Goal: Information Seeking & Learning: Learn about a topic

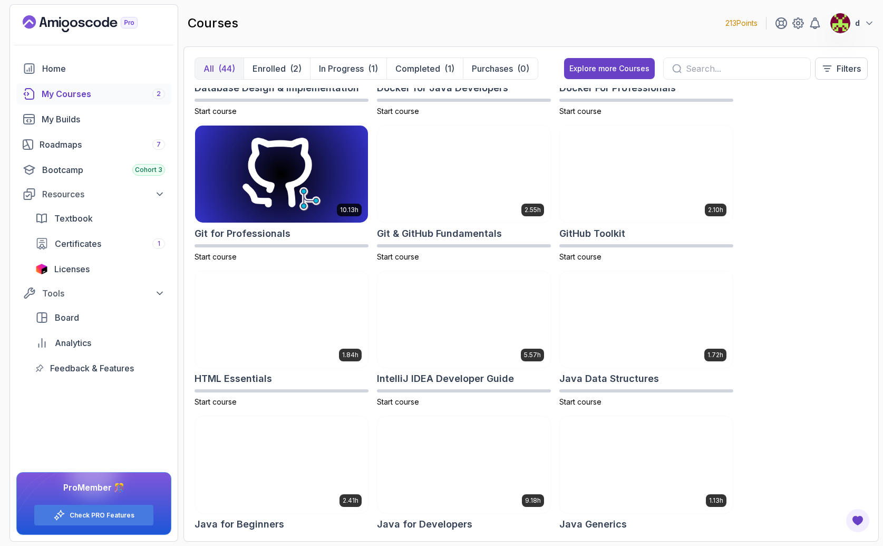
scroll to position [660, 0]
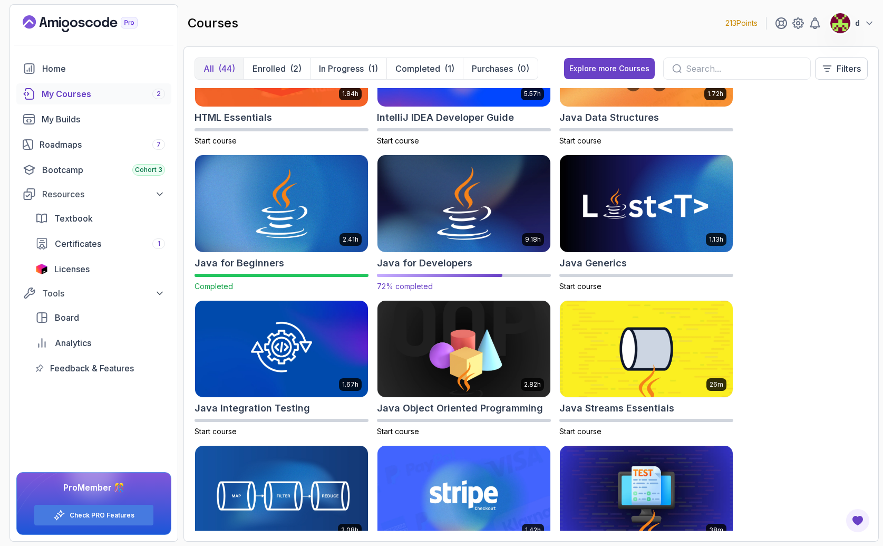
click at [479, 209] on img at bounding box center [463, 204] width 181 height 102
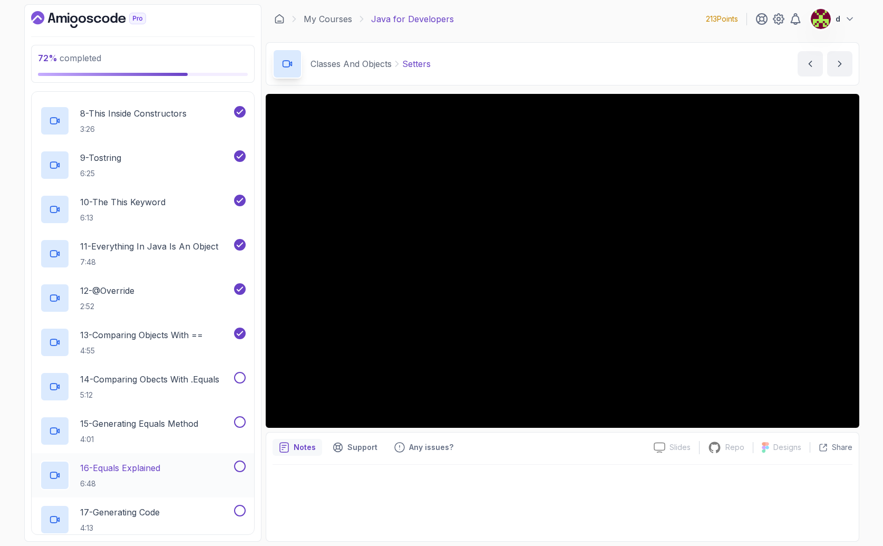
scroll to position [929, 0]
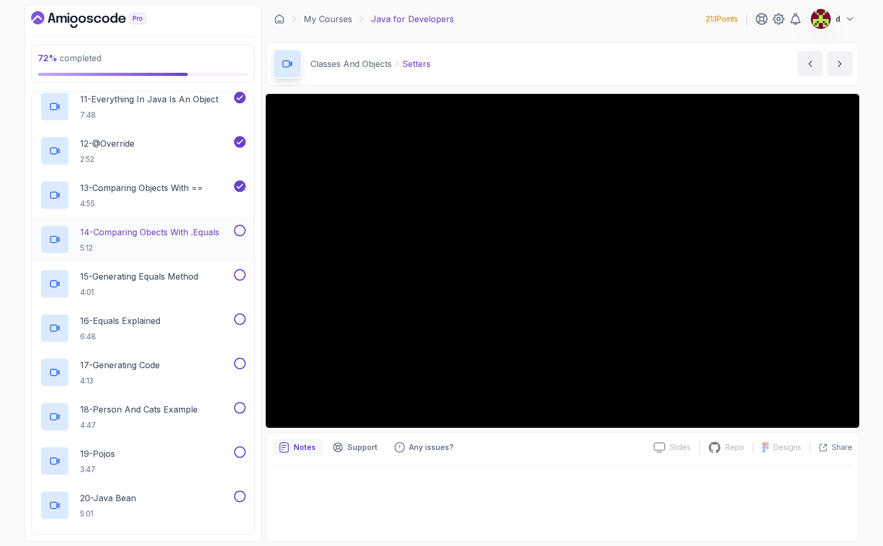
click at [206, 226] on p "14 - Comparing Obects With .Equals" at bounding box center [149, 232] width 139 height 13
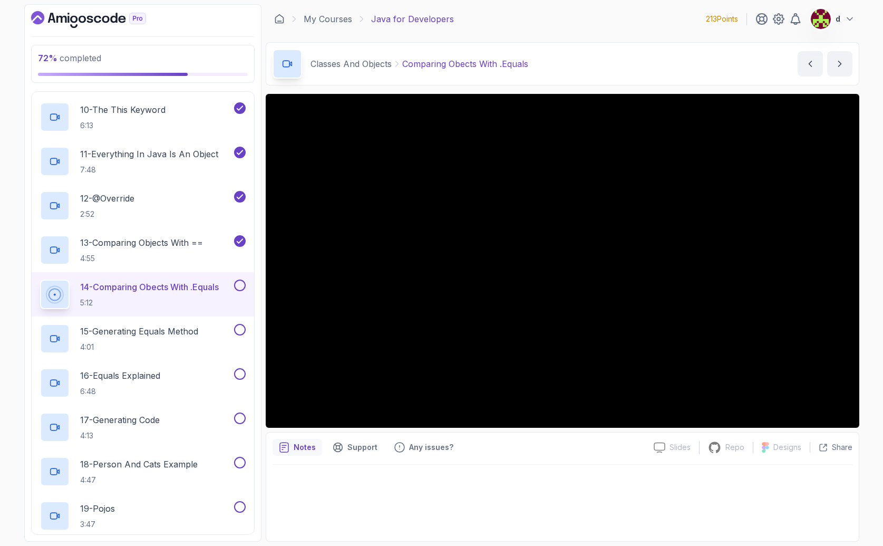
scroll to position [933, 0]
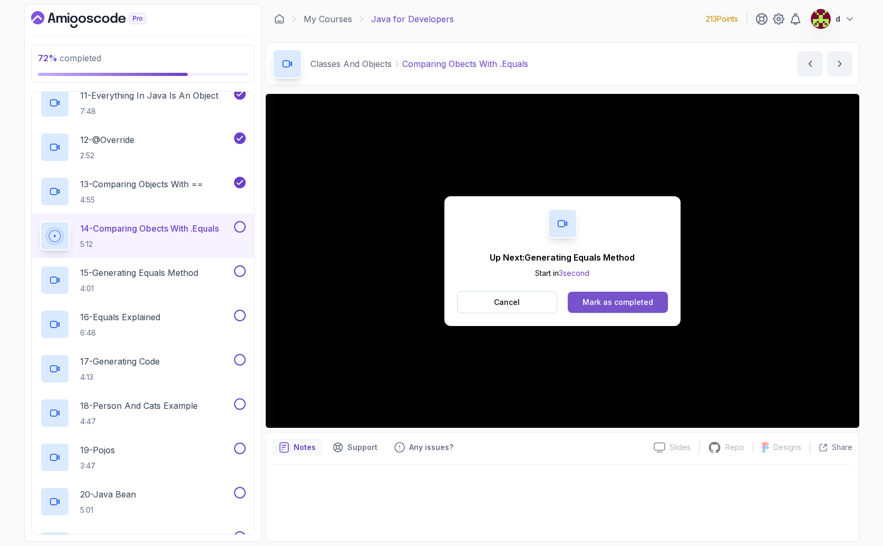
click at [640, 307] on div "Mark as completed" at bounding box center [617, 302] width 71 height 11
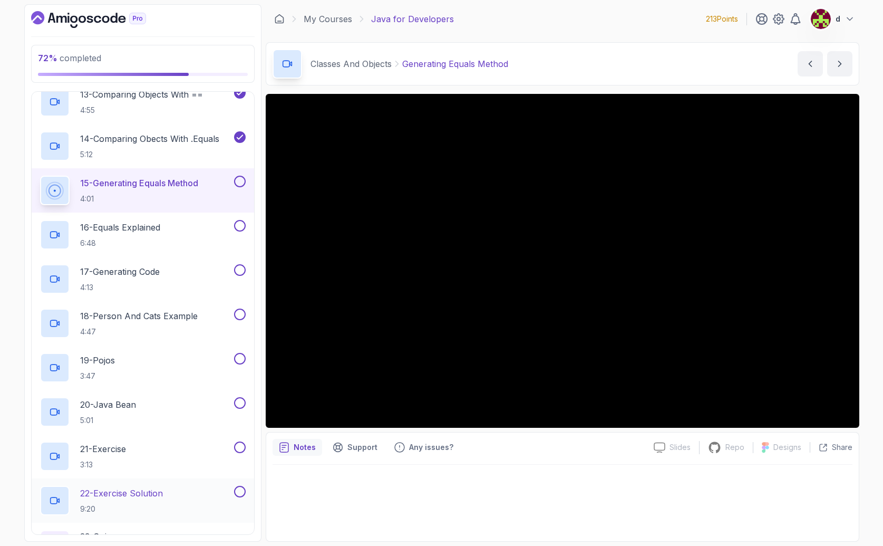
scroll to position [1227, 0]
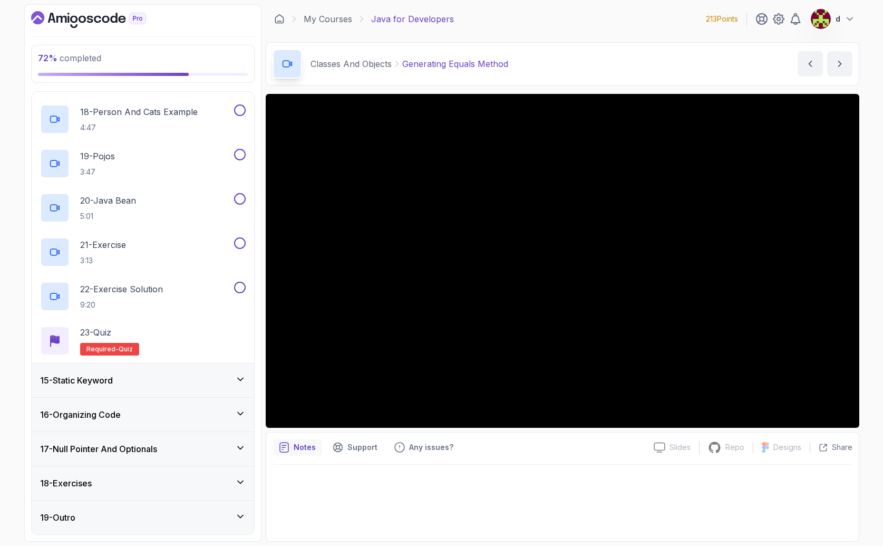
click at [554, 496] on div at bounding box center [563, 499] width 580 height 70
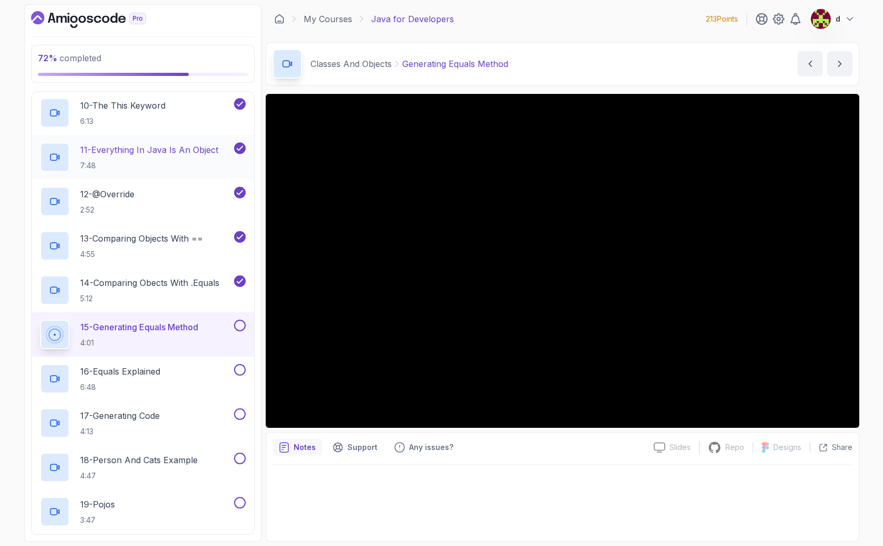
scroll to position [899, 0]
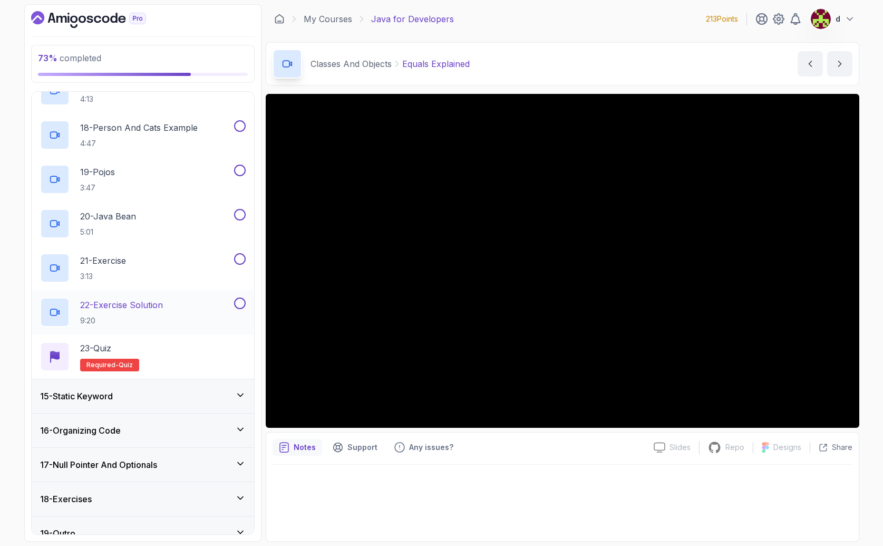
scroll to position [1210, 0]
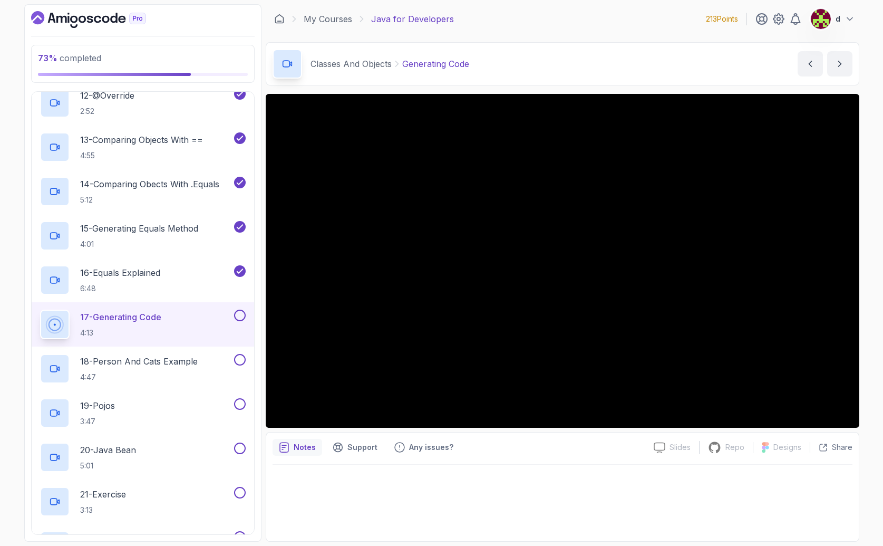
scroll to position [942, 0]
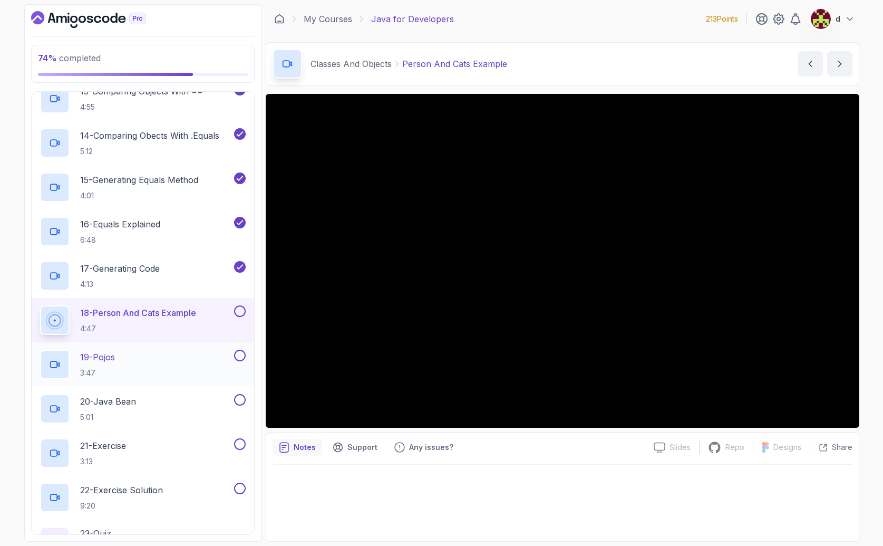
scroll to position [1094, 0]
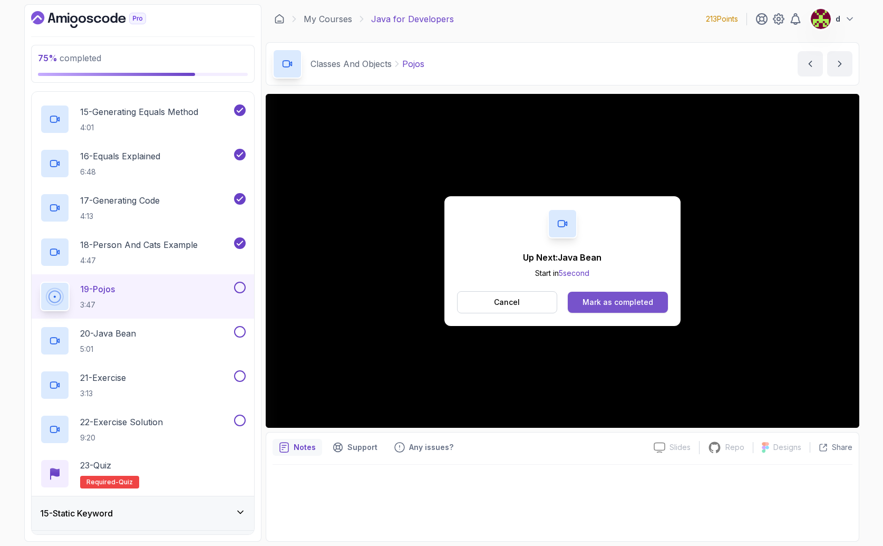
click at [637, 302] on div "Mark as completed" at bounding box center [617, 302] width 71 height 11
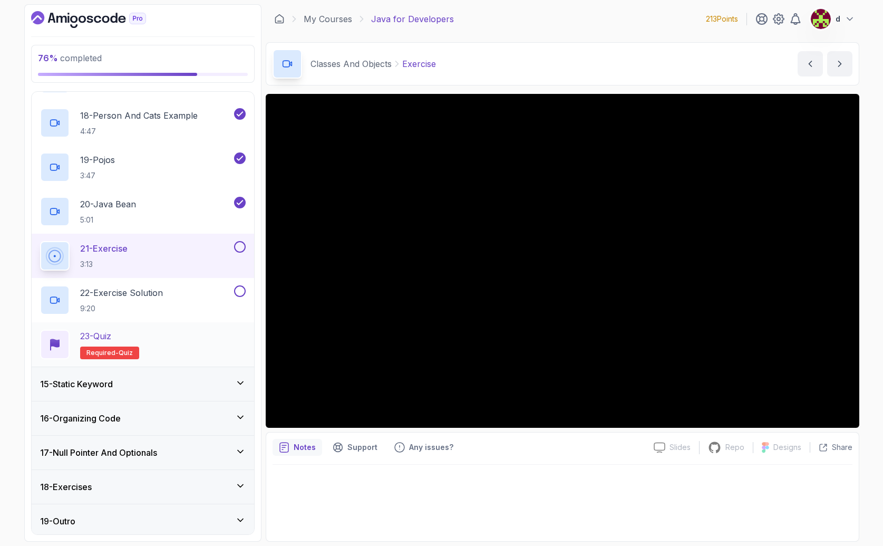
scroll to position [1227, 0]
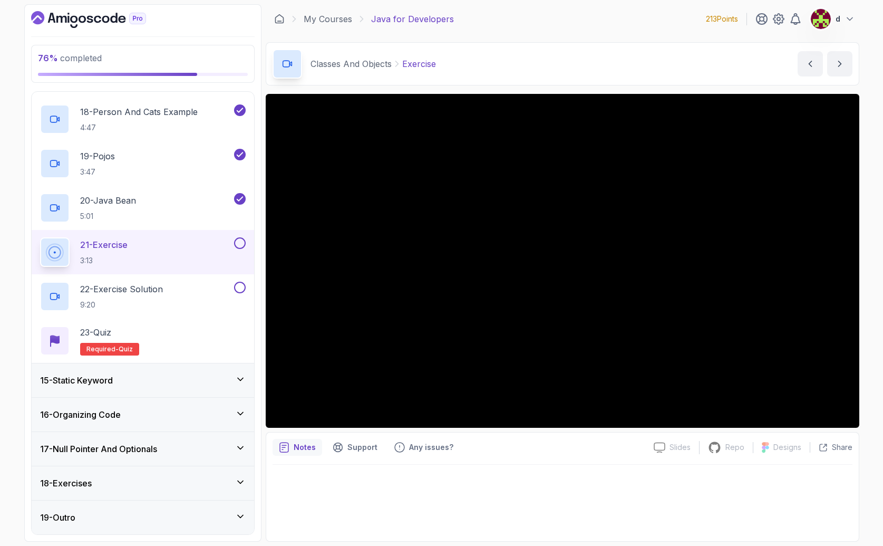
click at [237, 248] on div at bounding box center [239, 243] width 14 height 12
click at [203, 297] on div "22 - Exercise Solution 9:20" at bounding box center [136, 296] width 192 height 30
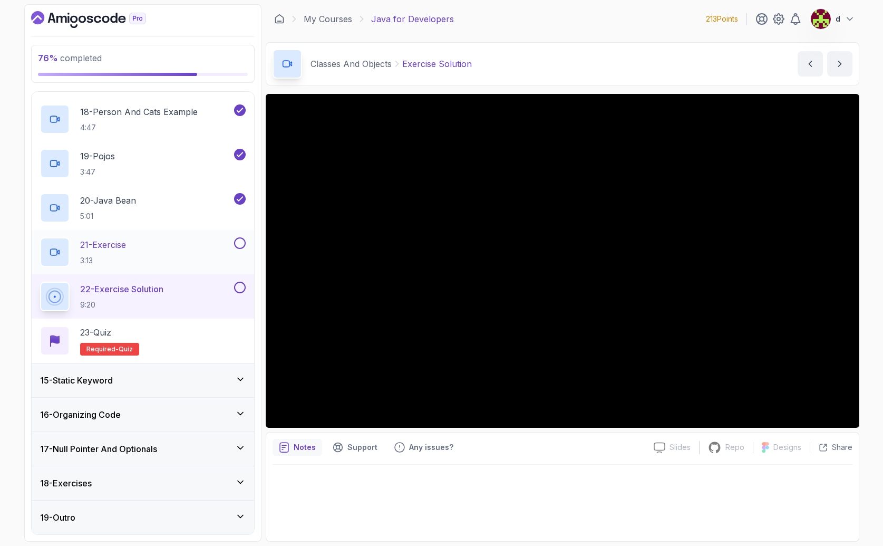
click at [234, 249] on button "21 - Exercise 3:13" at bounding box center [143, 252] width 206 height 30
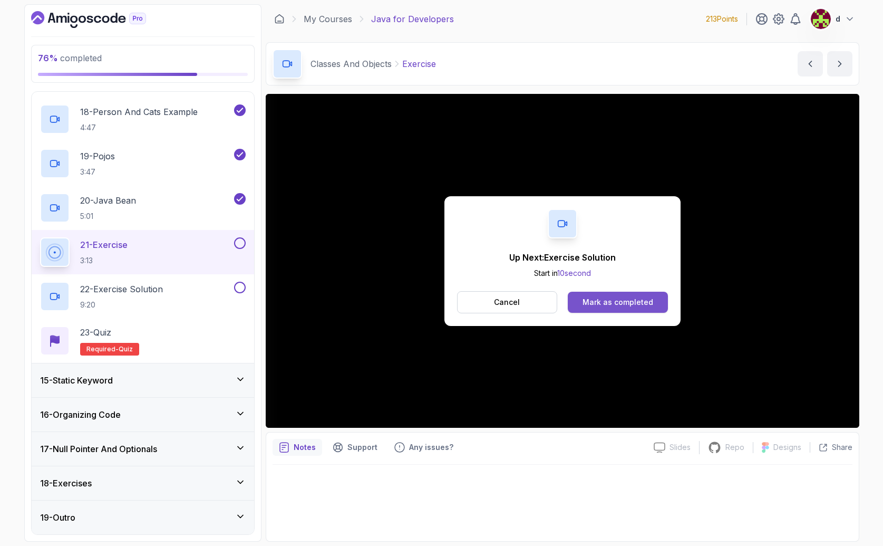
click at [647, 301] on div "Mark as completed" at bounding box center [617, 302] width 71 height 11
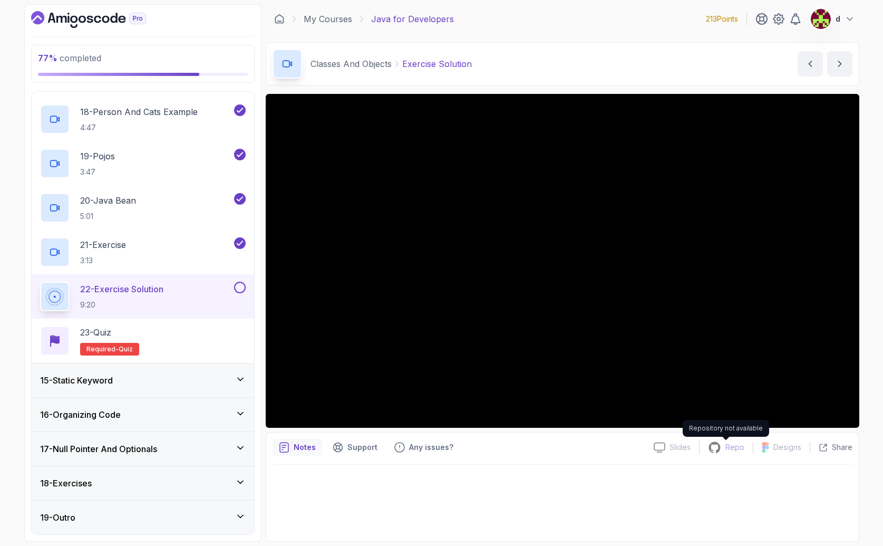
click at [741, 450] on p "Repo" at bounding box center [734, 447] width 19 height 11
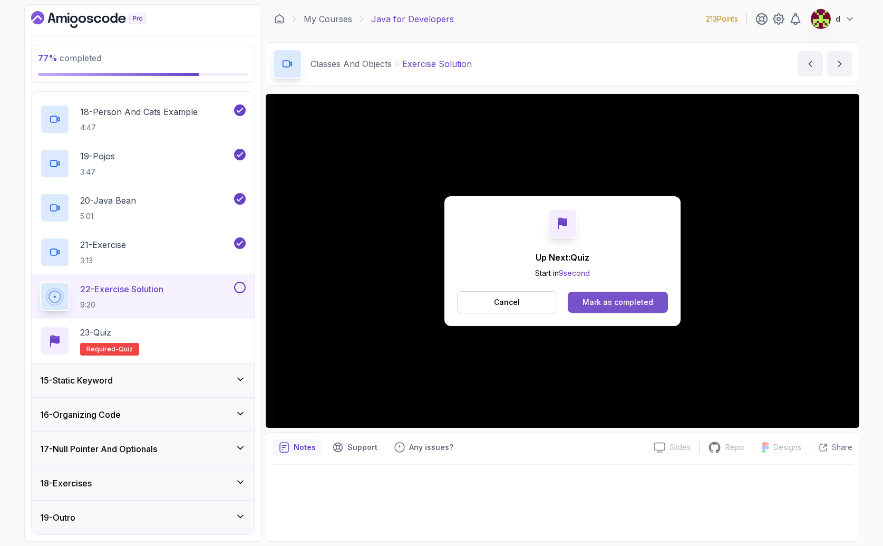
click at [638, 305] on div "Mark as completed" at bounding box center [617, 302] width 71 height 11
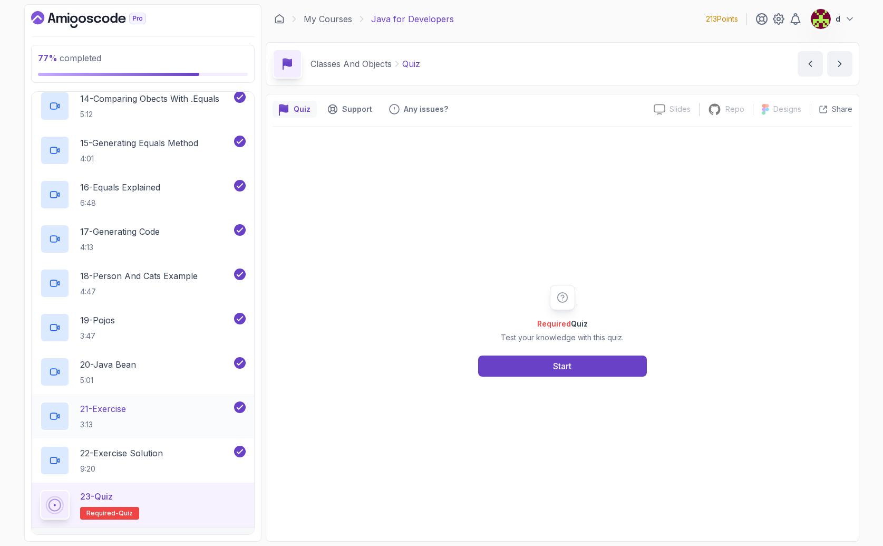
scroll to position [1227, 0]
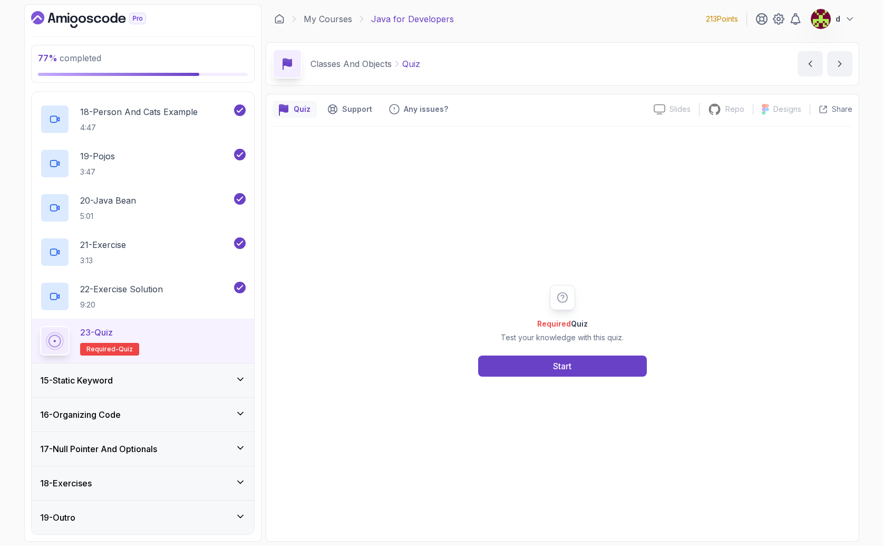
click at [153, 378] on div "15 - Static Keyword" at bounding box center [143, 380] width 206 height 13
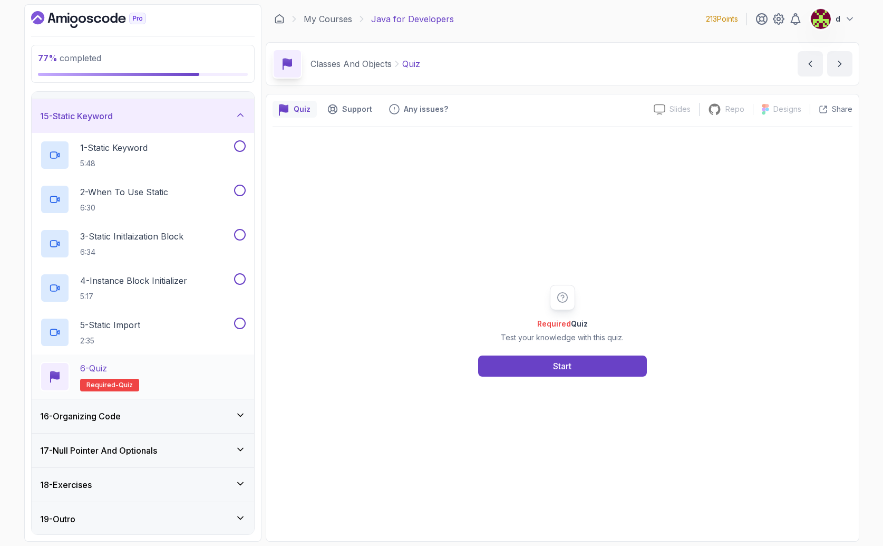
scroll to position [474, 0]
click at [103, 421] on h3 "16 - Organizing Code" at bounding box center [80, 414] width 81 height 13
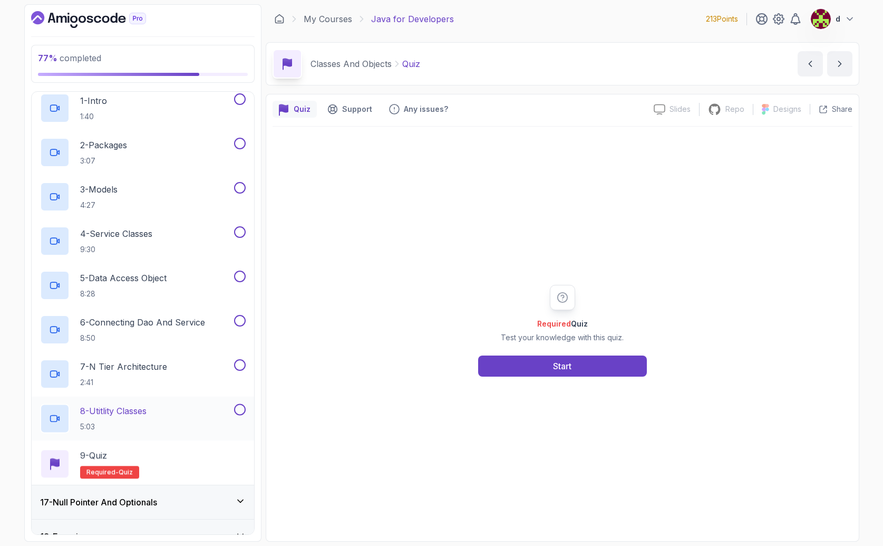
scroll to position [564, 0]
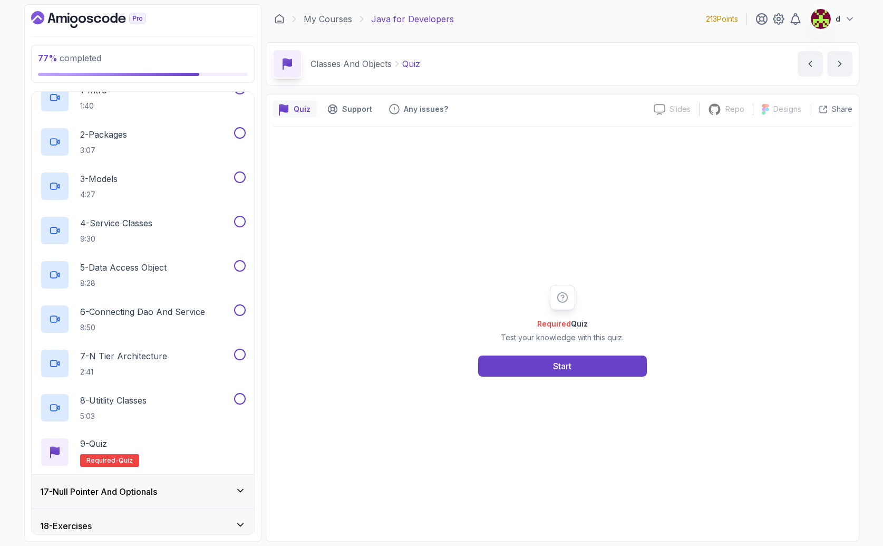
click at [113, 493] on h3 "17 - Null Pointer And Optionals" at bounding box center [98, 491] width 117 height 13
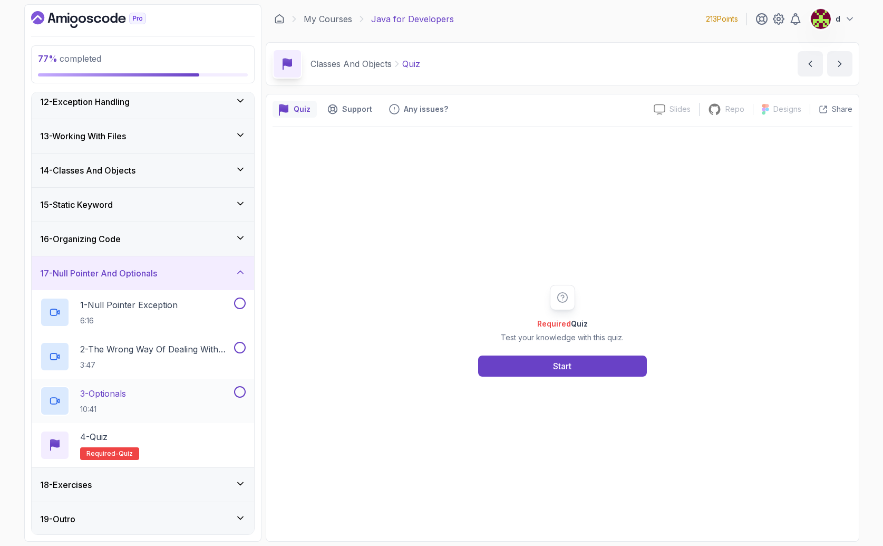
scroll to position [386, 0]
click at [113, 483] on div "18 - Exercises" at bounding box center [143, 482] width 206 height 13
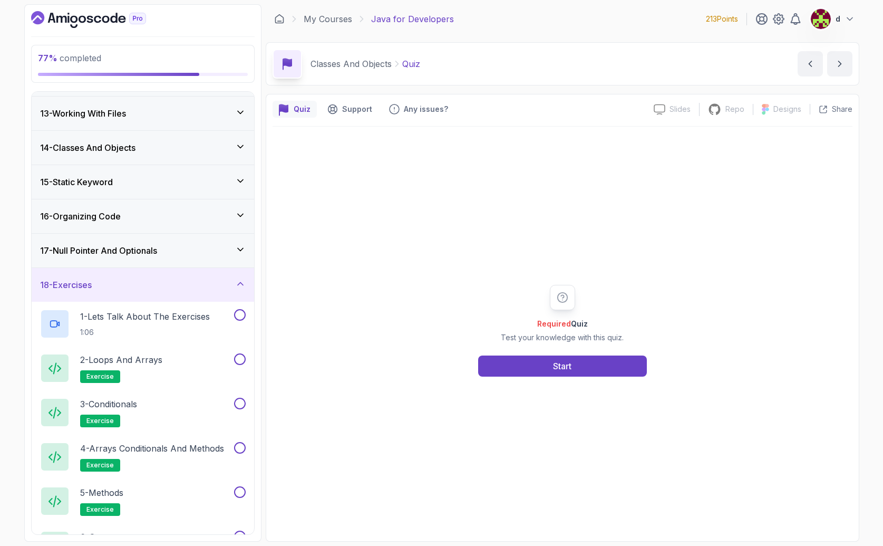
click at [135, 287] on div "18 - Exercises" at bounding box center [143, 284] width 206 height 13
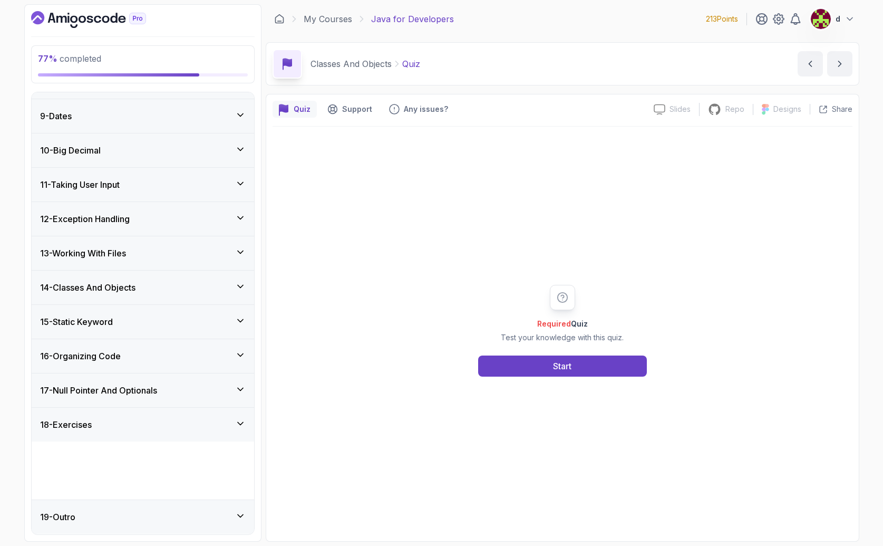
scroll to position [209, 0]
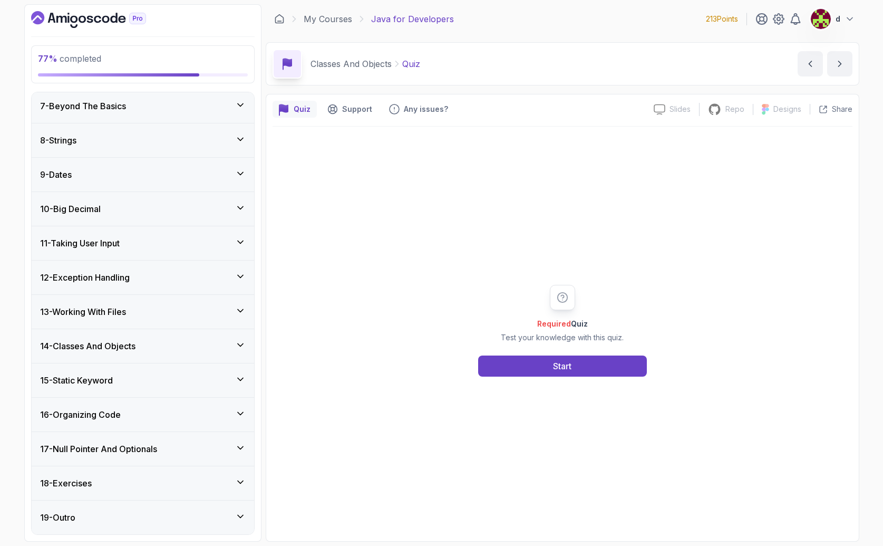
click at [125, 343] on h3 "14 - Classes And Objects" at bounding box center [87, 345] width 95 height 13
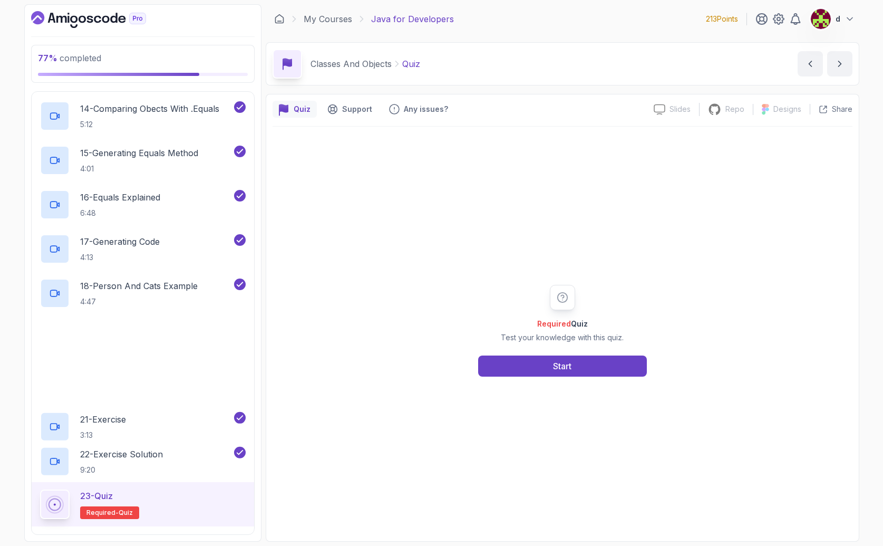
scroll to position [1227, 0]
